Goal: Task Accomplishment & Management: Manage account settings

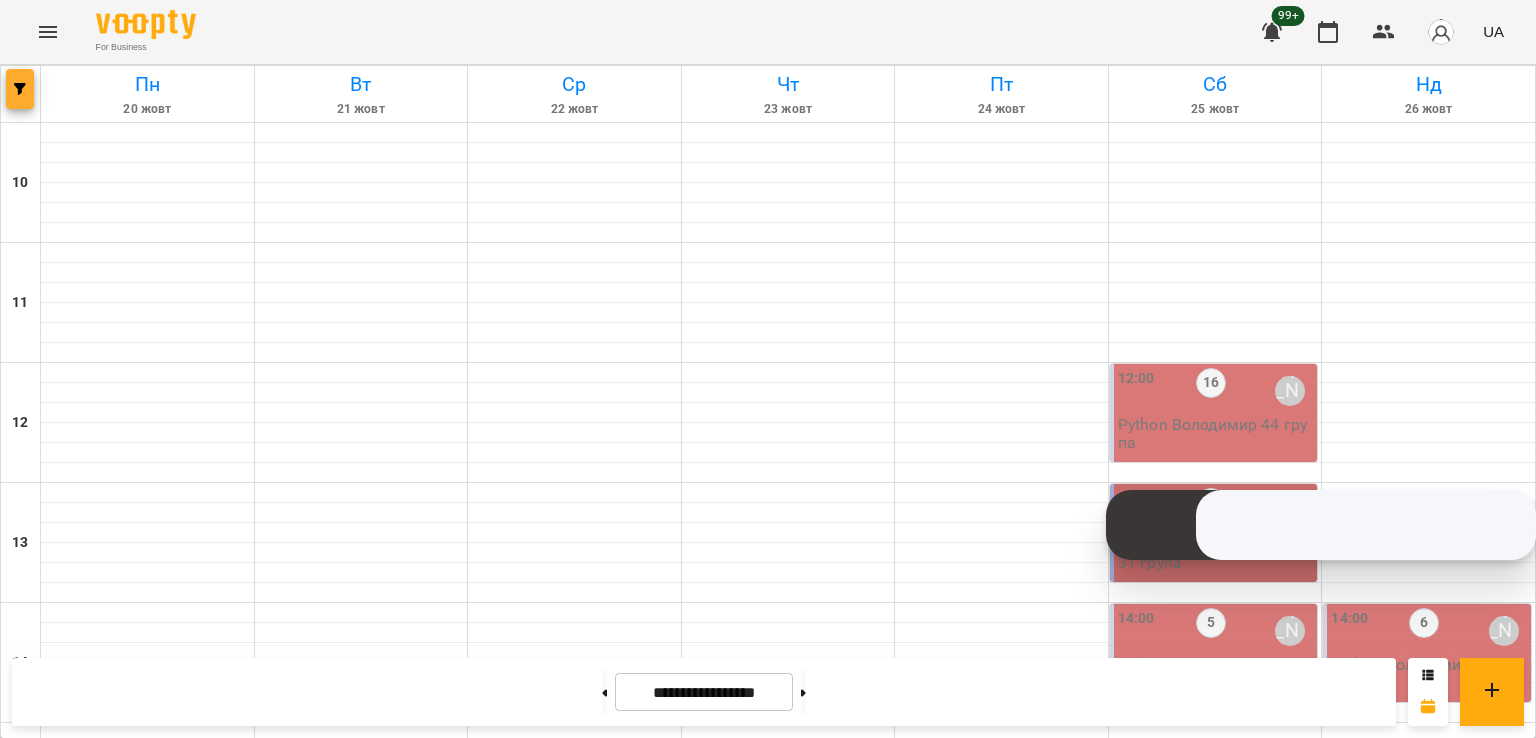
click at [18, 87] on icon "button" at bounding box center [20, 89] width 12 height 12
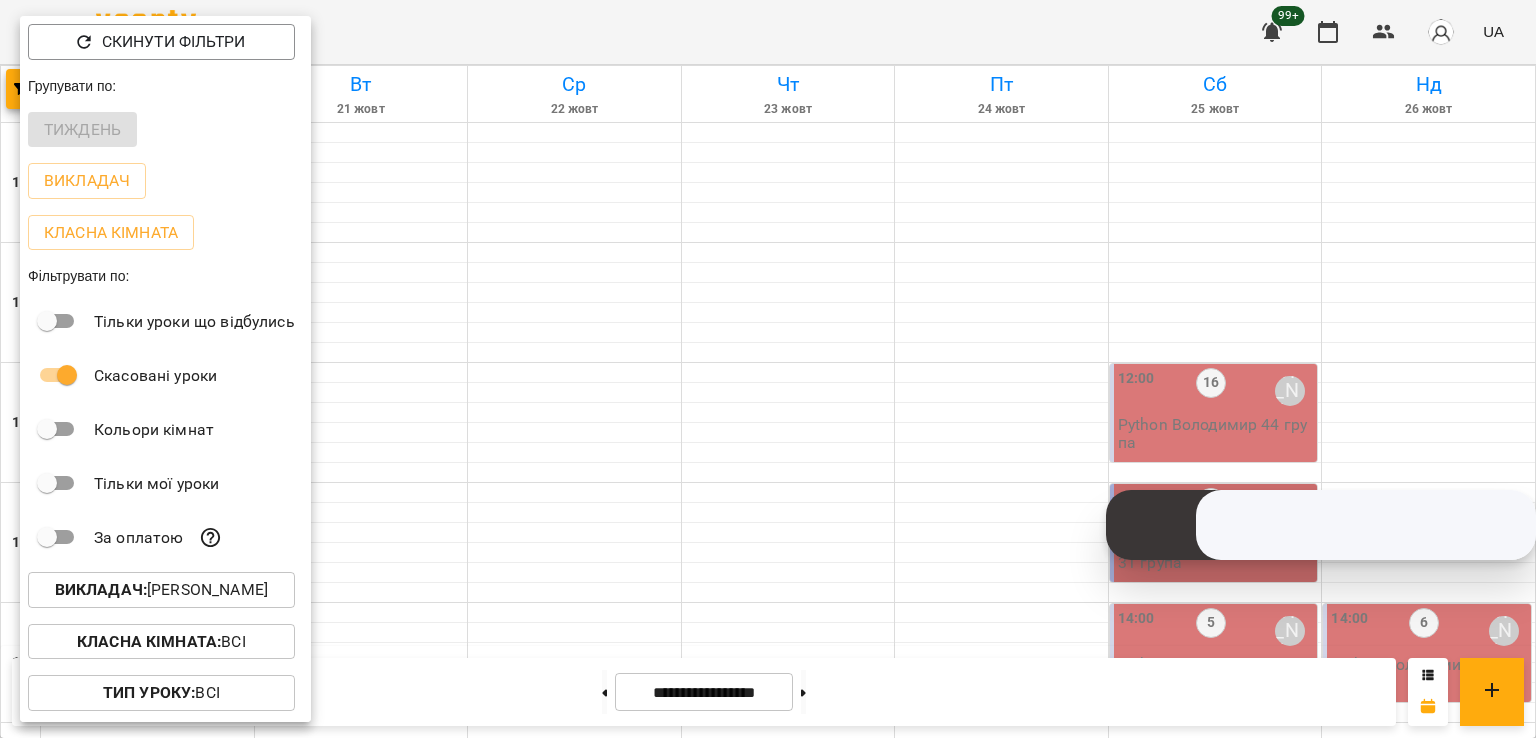
click at [252, 582] on p "Викладач : [PERSON_NAME]" at bounding box center [161, 590] width 213 height 24
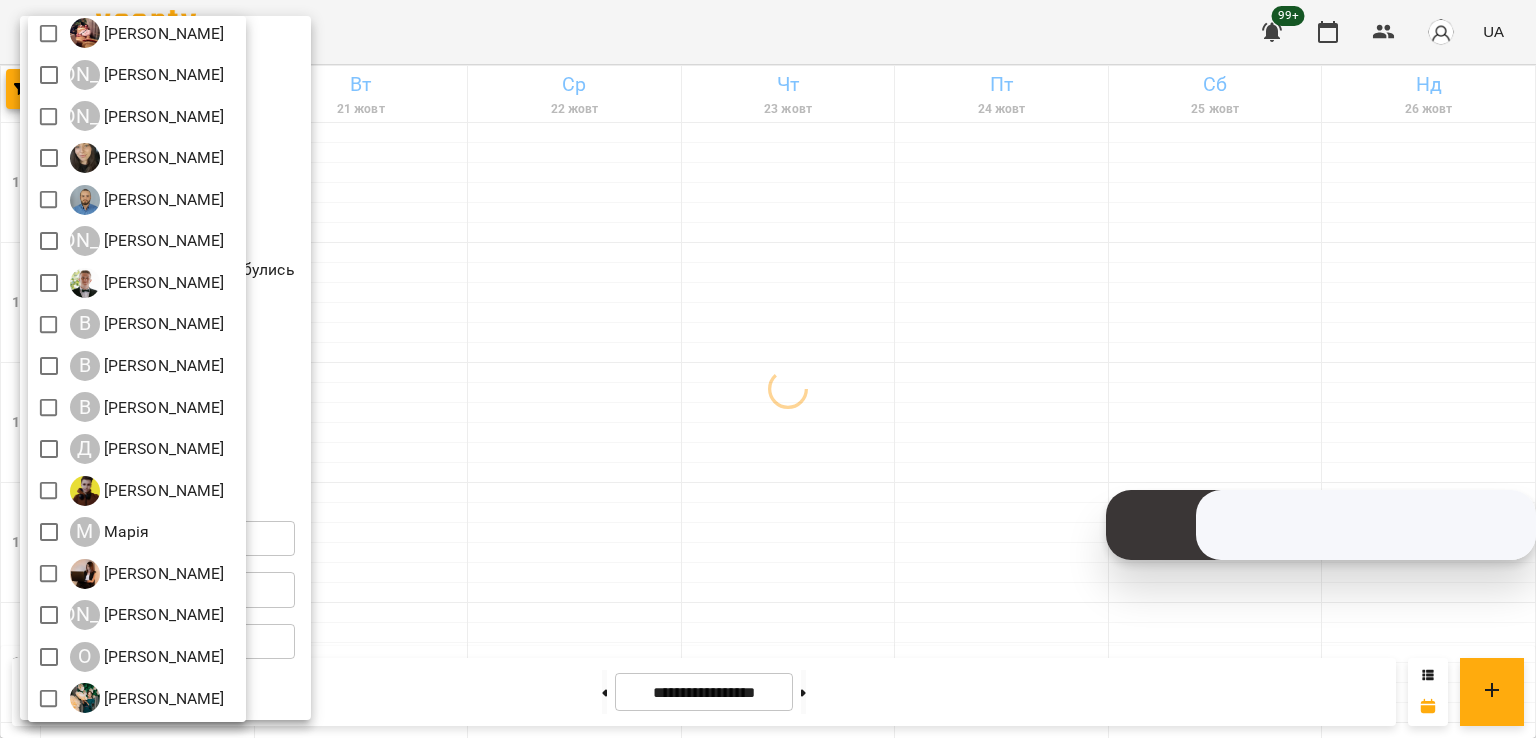
scroll to position [100, 0]
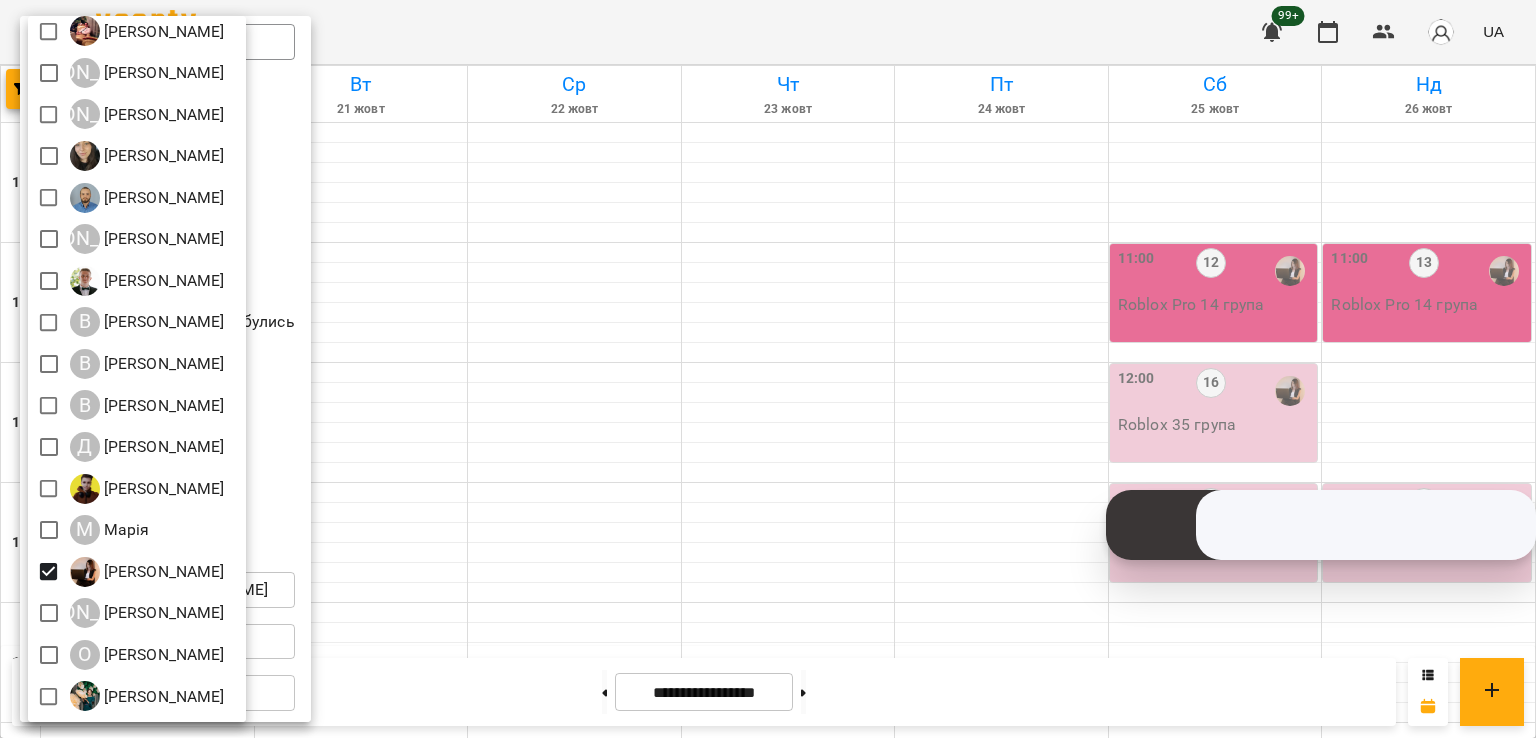
click at [640, 406] on div at bounding box center [768, 369] width 1536 height 738
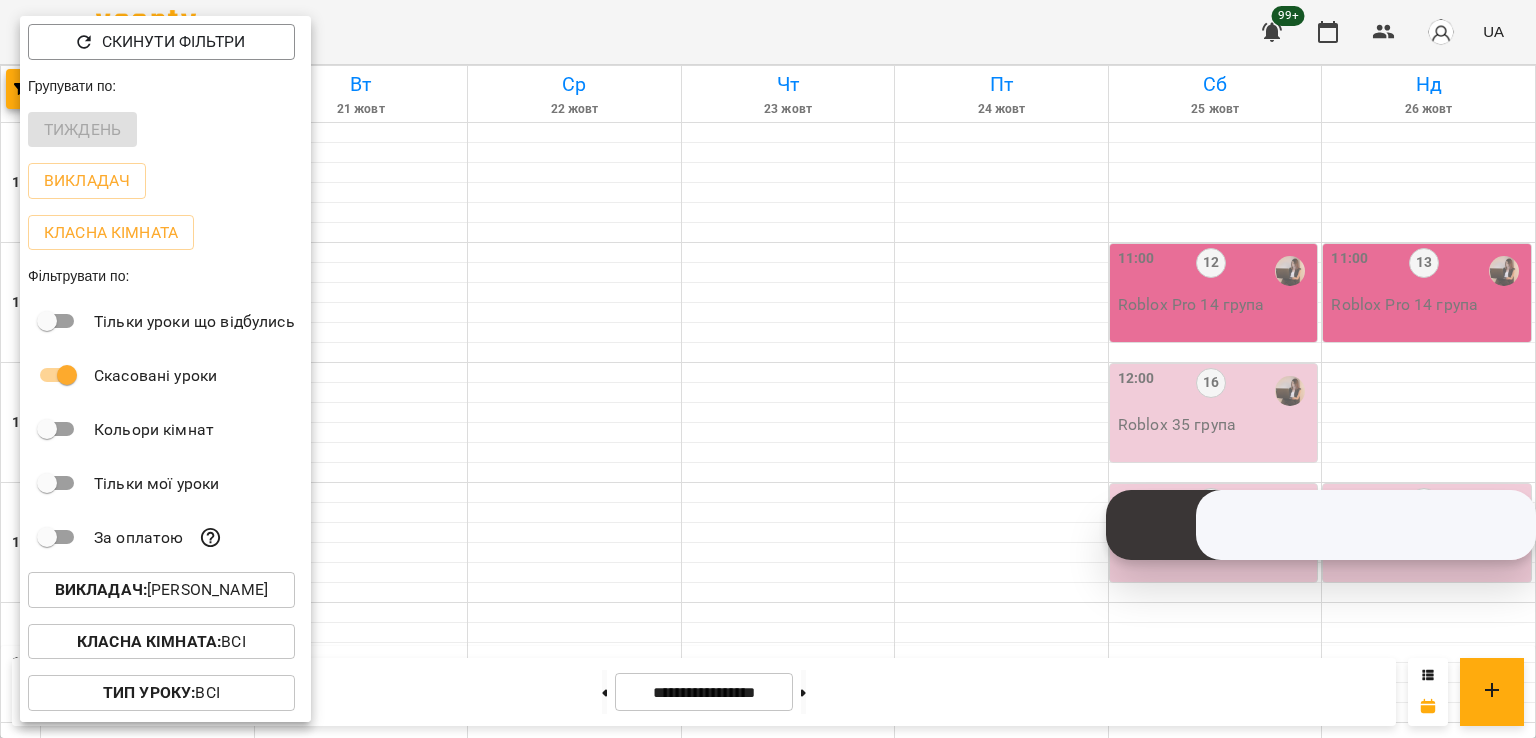
click at [846, 425] on div at bounding box center [768, 369] width 1536 height 738
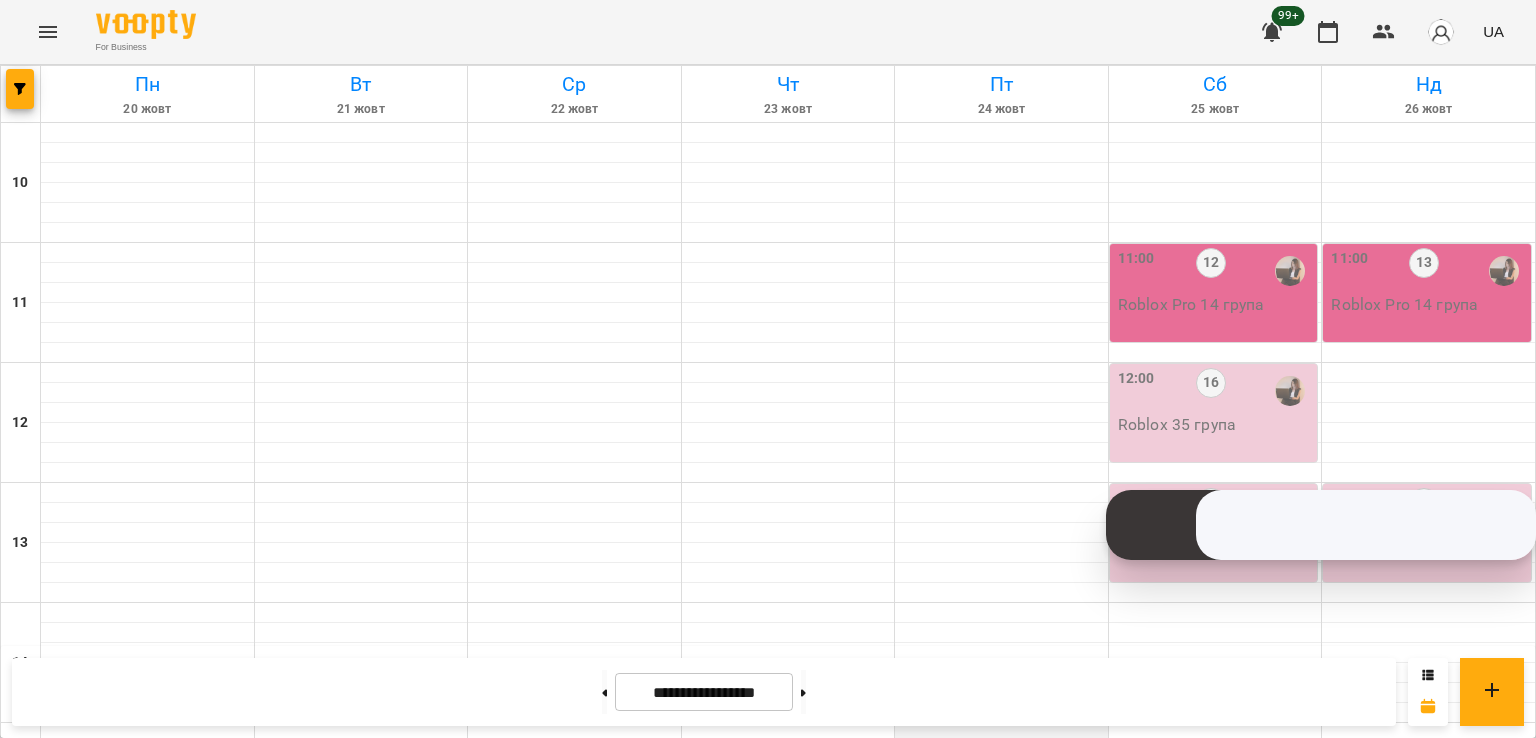
scroll to position [600, 0]
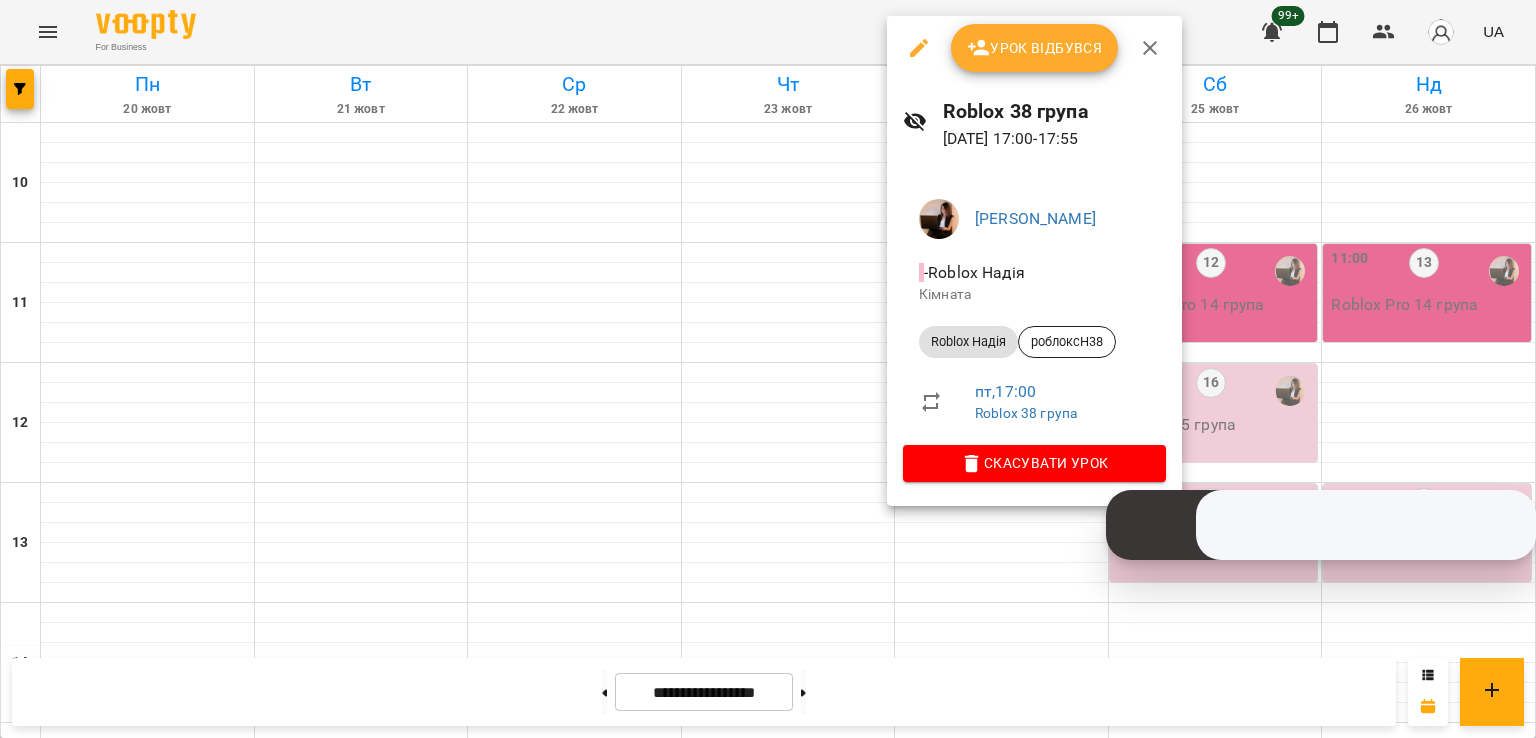
click at [756, 293] on div at bounding box center [768, 369] width 1536 height 738
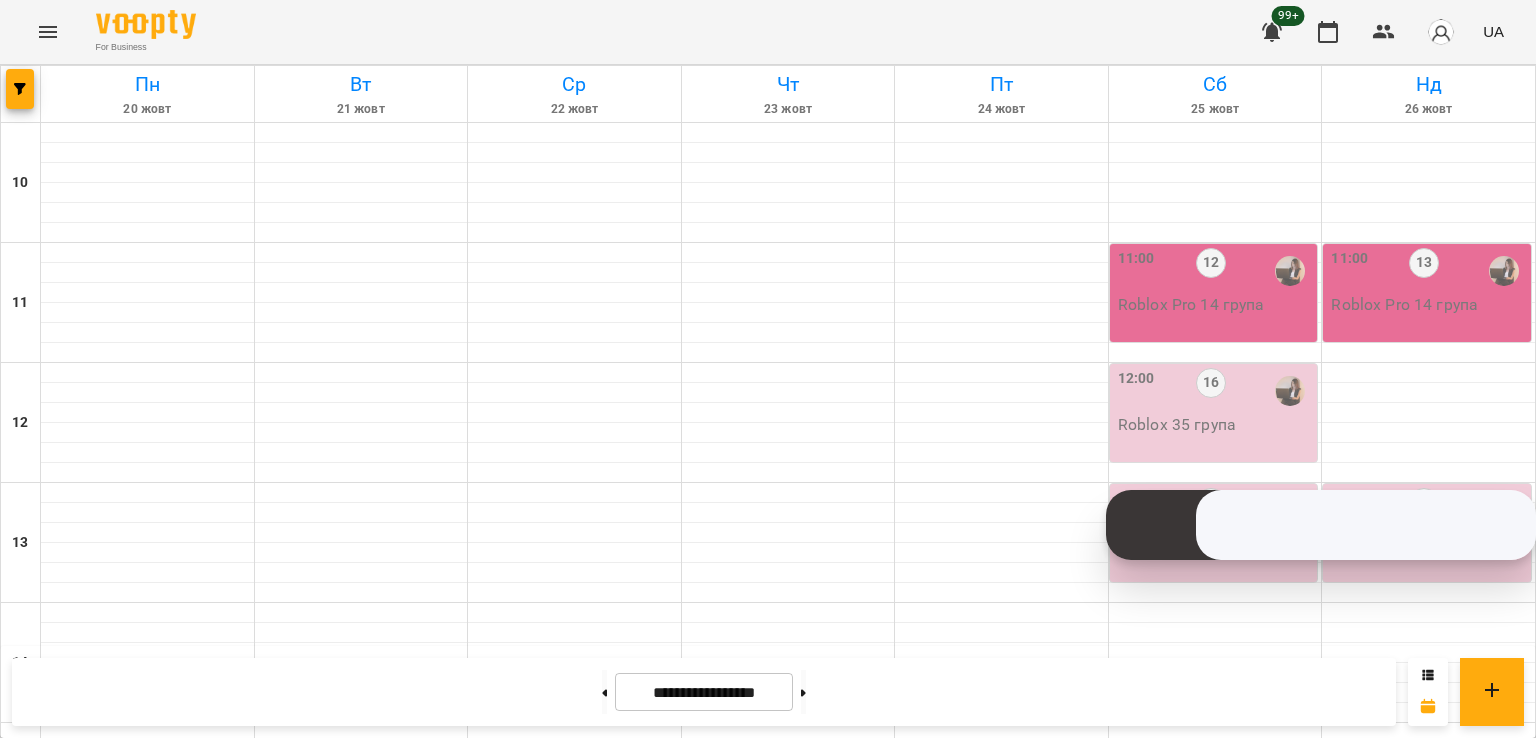
scroll to position [700, 0]
click at [602, 685] on button at bounding box center [604, 692] width 5 height 44
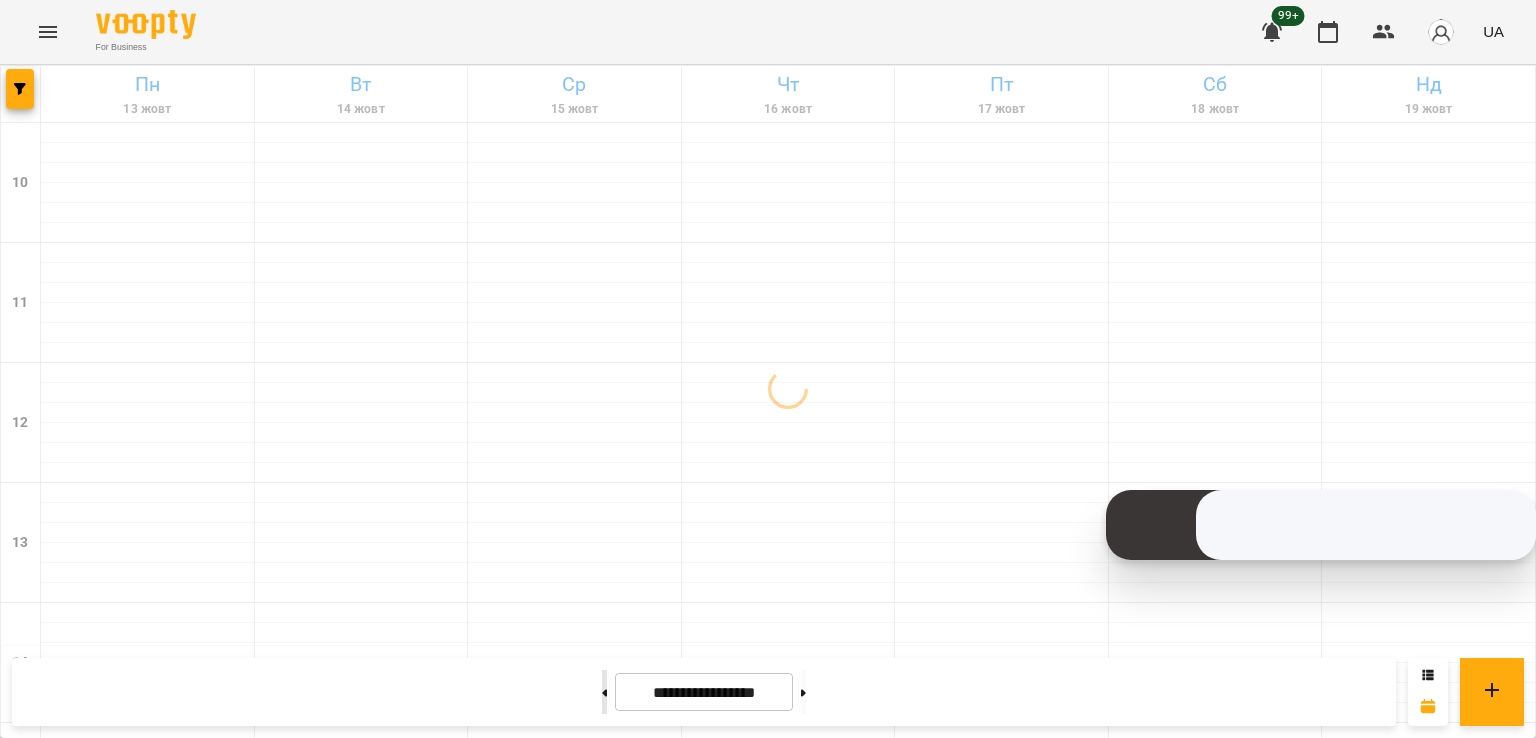
click at [602, 685] on button at bounding box center [604, 692] width 5 height 44
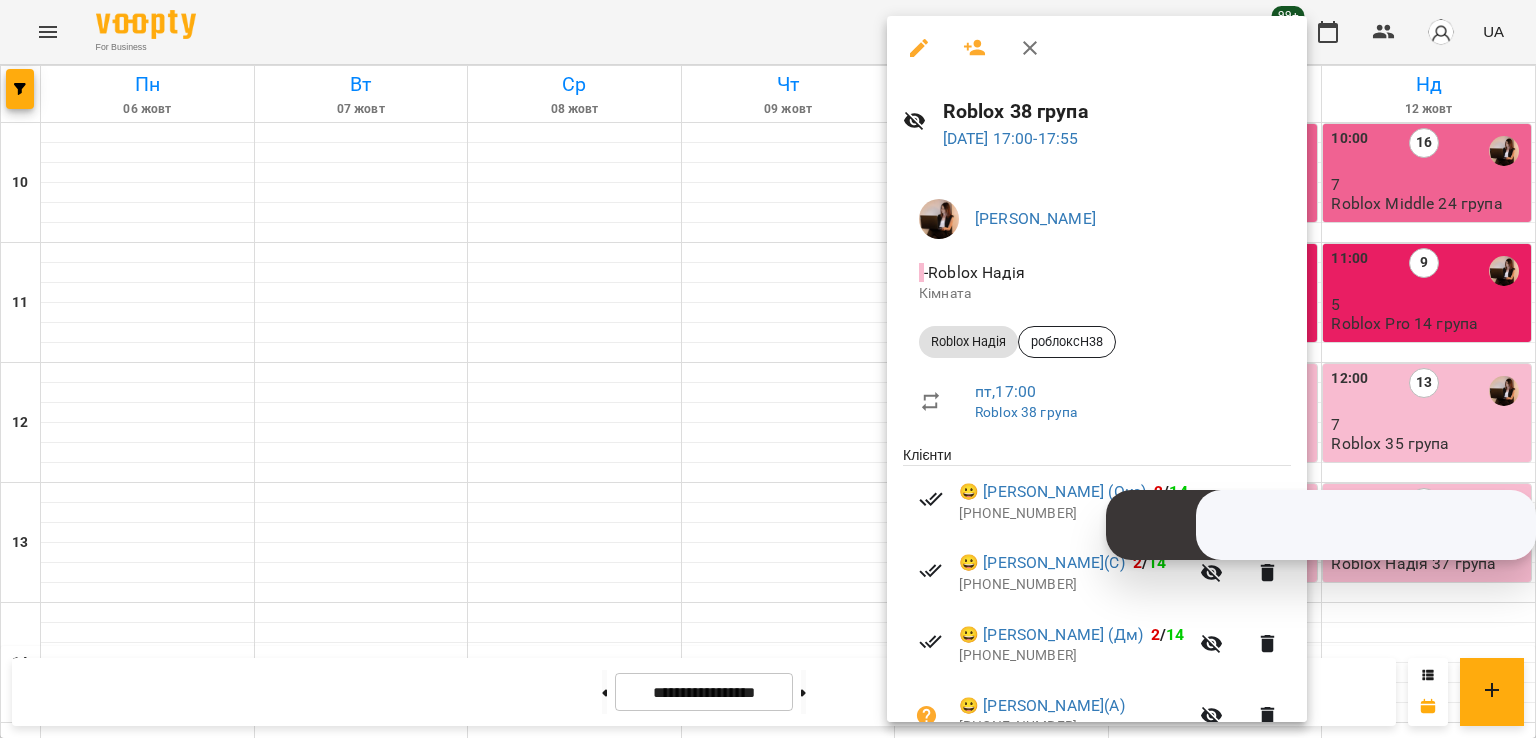
click at [679, 208] on div at bounding box center [768, 369] width 1536 height 738
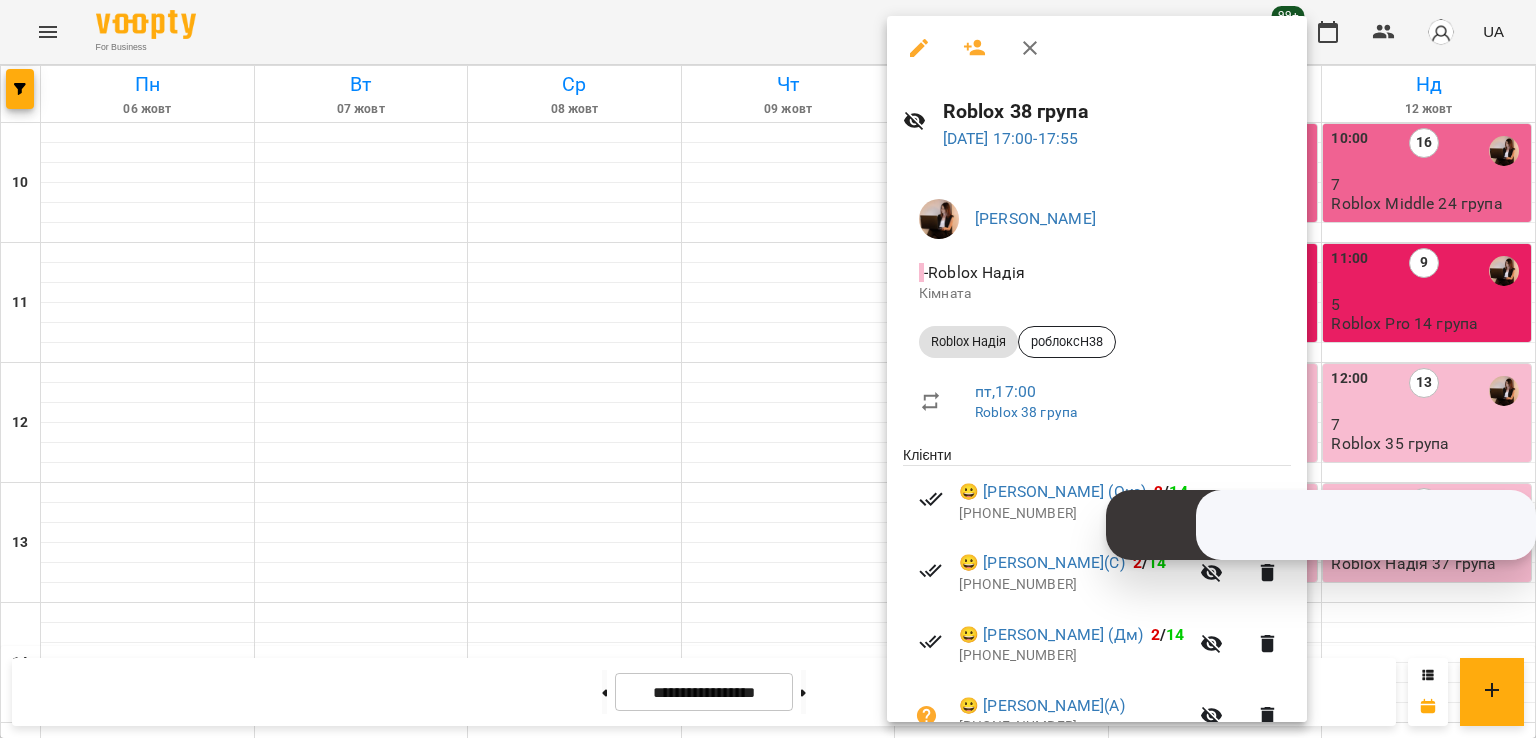
click at [617, 231] on div at bounding box center [768, 369] width 1536 height 738
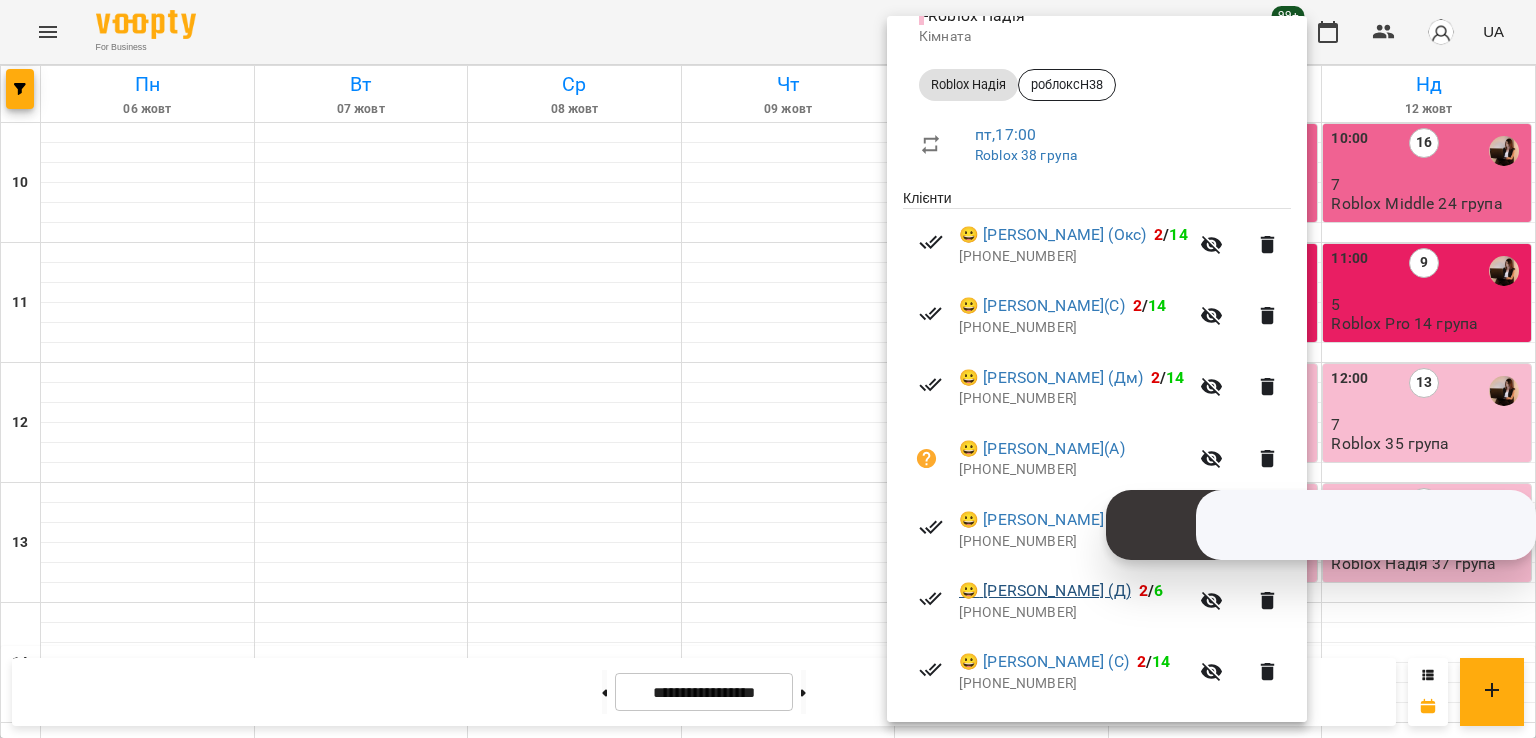
scroll to position [300, 0]
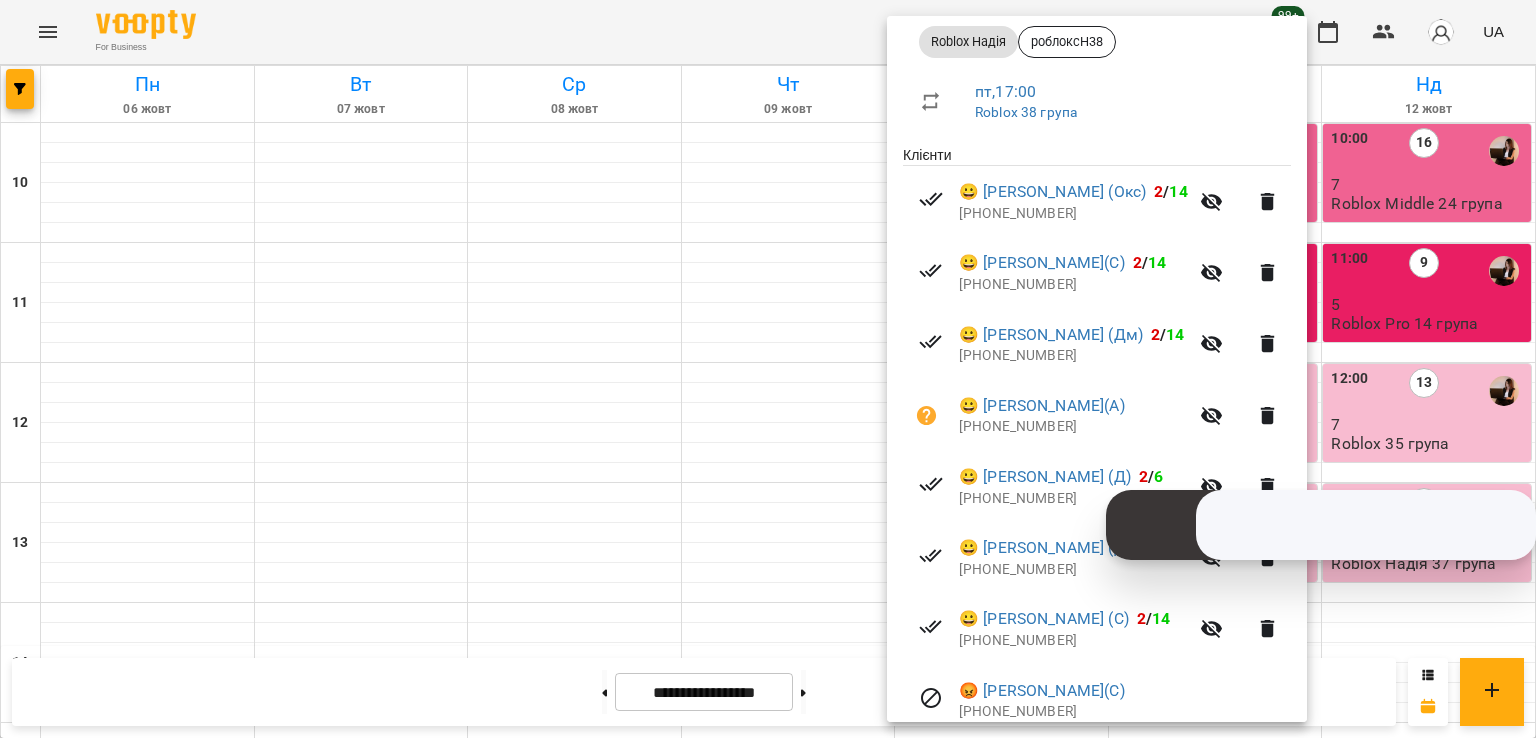
click at [527, 330] on div at bounding box center [768, 369] width 1536 height 738
